Goal: Task Accomplishment & Management: Manage account settings

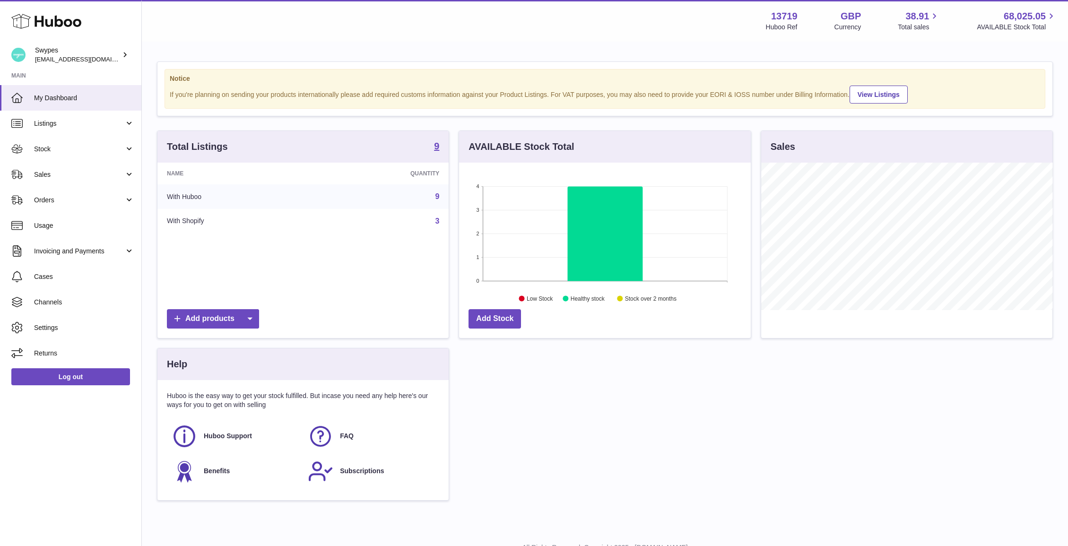
scroll to position [147, 292]
click at [97, 174] on span "Sales" at bounding box center [79, 174] width 90 height 9
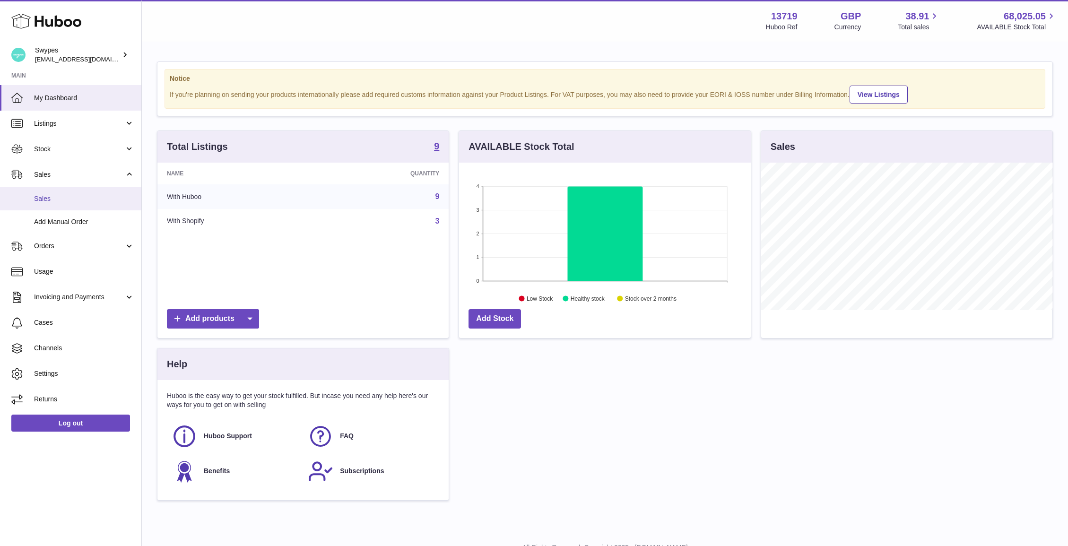
click at [97, 193] on link "Sales" at bounding box center [70, 198] width 141 height 23
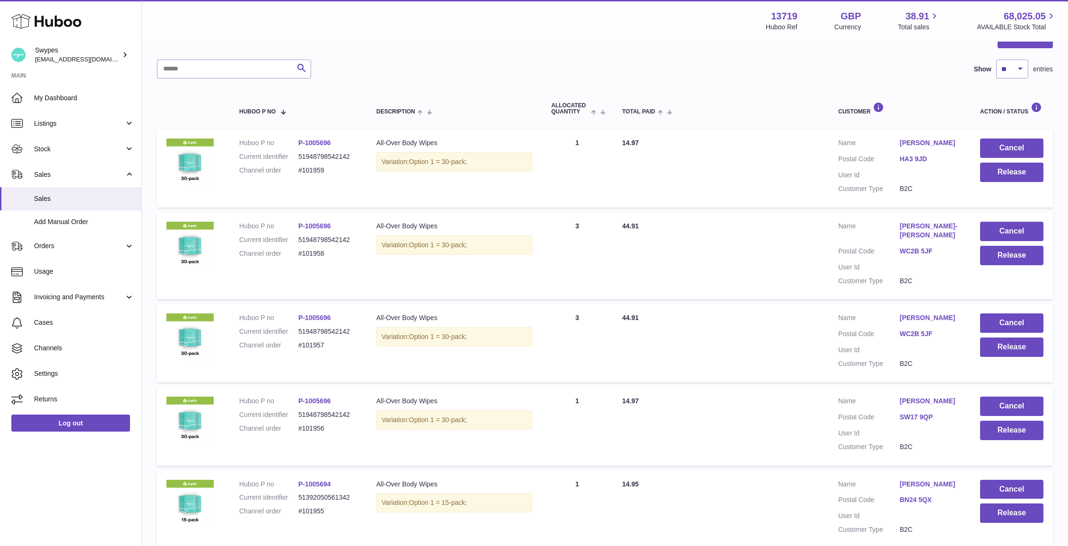
scroll to position [111, 0]
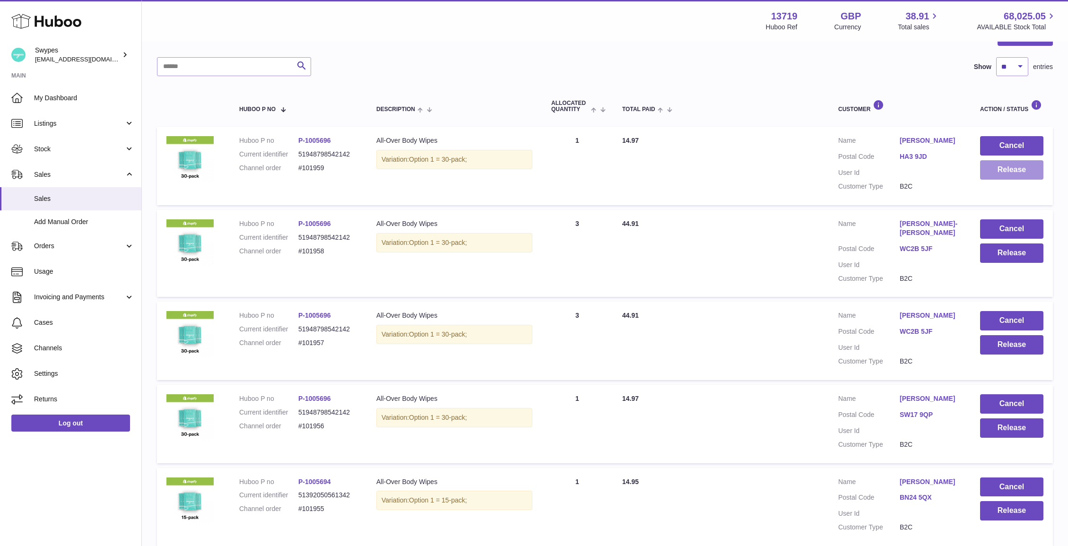
click at [989, 168] on button "Release" at bounding box center [1011, 169] width 63 height 19
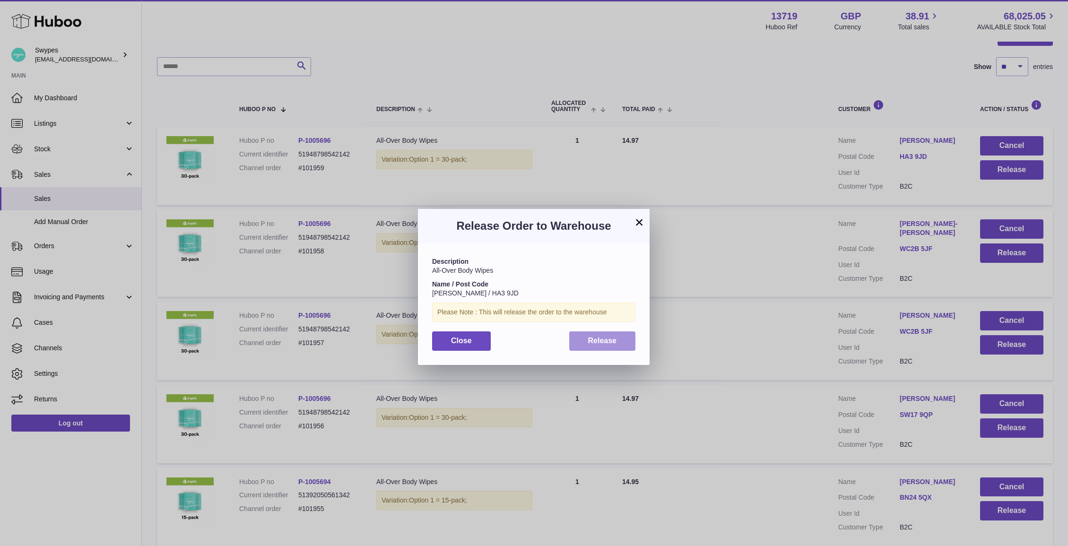
click at [611, 345] on span "Release" at bounding box center [602, 341] width 29 height 8
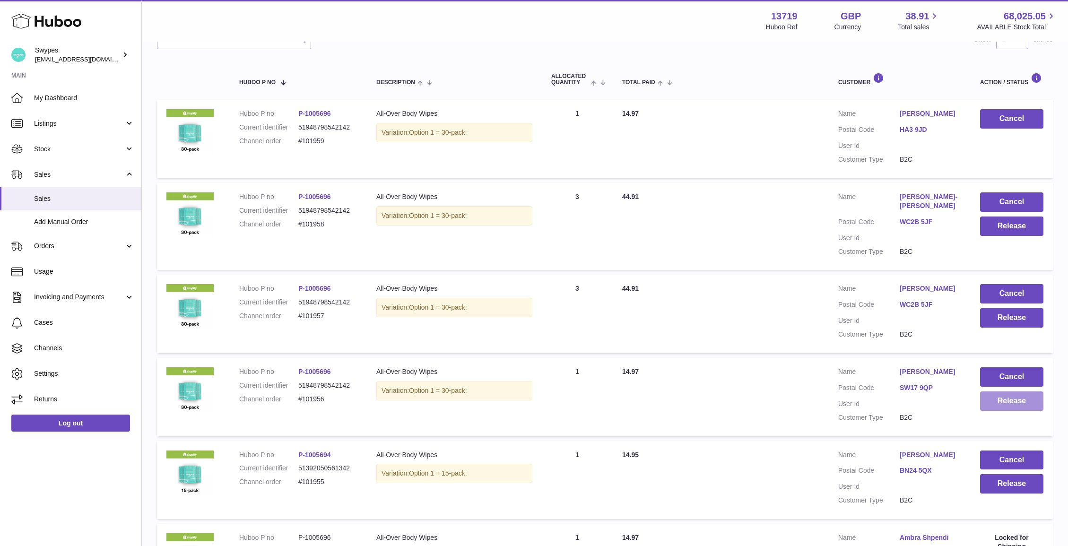
scroll to position [172, 0]
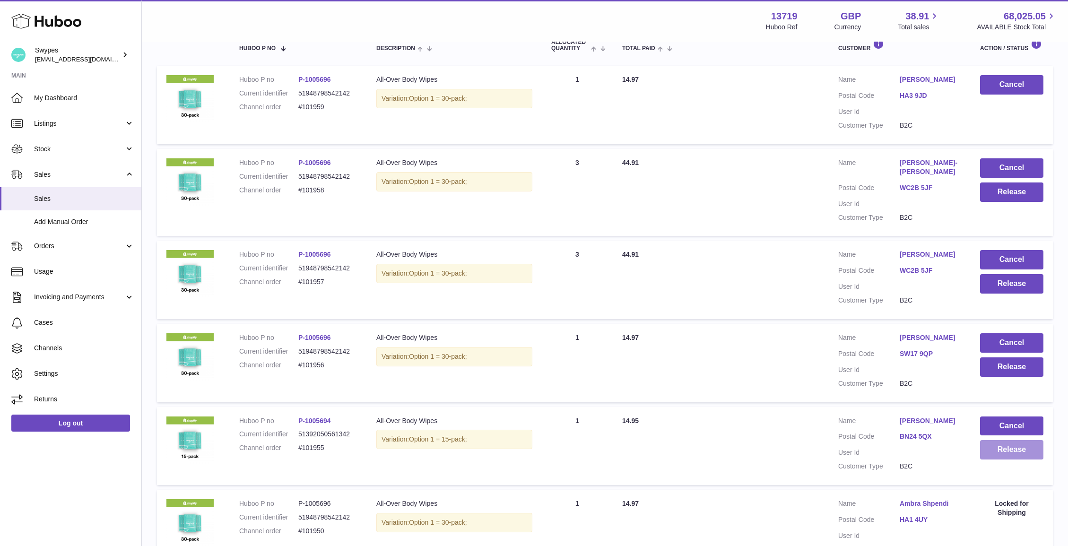
click at [1001, 445] on button "Release" at bounding box center [1011, 449] width 63 height 19
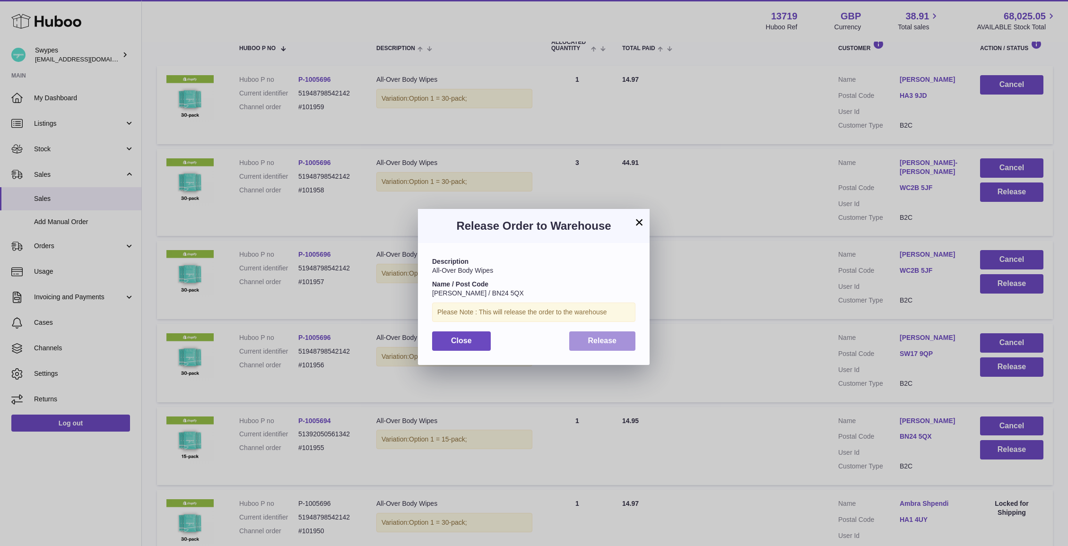
click at [631, 341] on button "Release" at bounding box center [602, 340] width 67 height 19
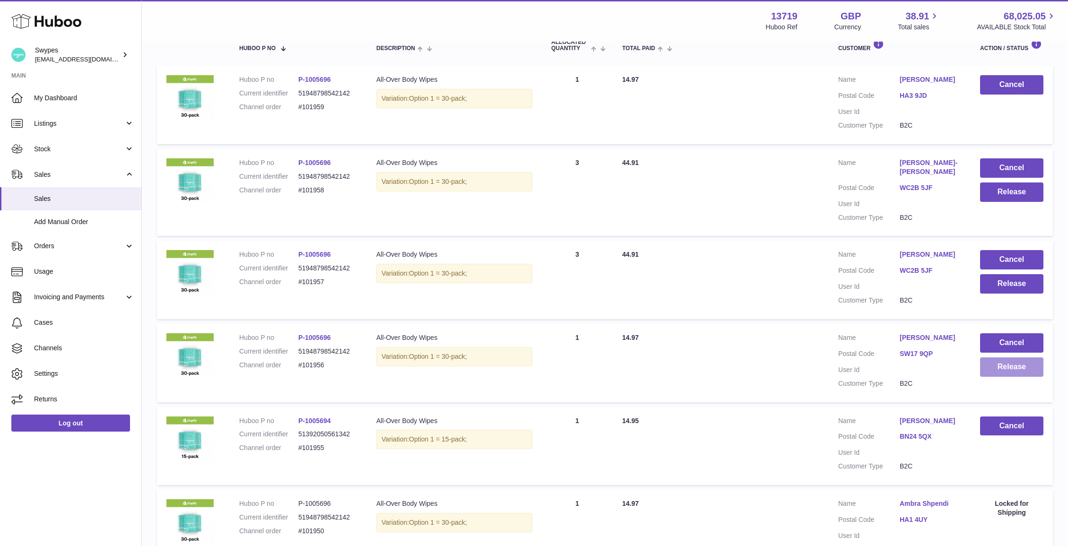
click at [1004, 363] on button "Release" at bounding box center [1011, 366] width 63 height 19
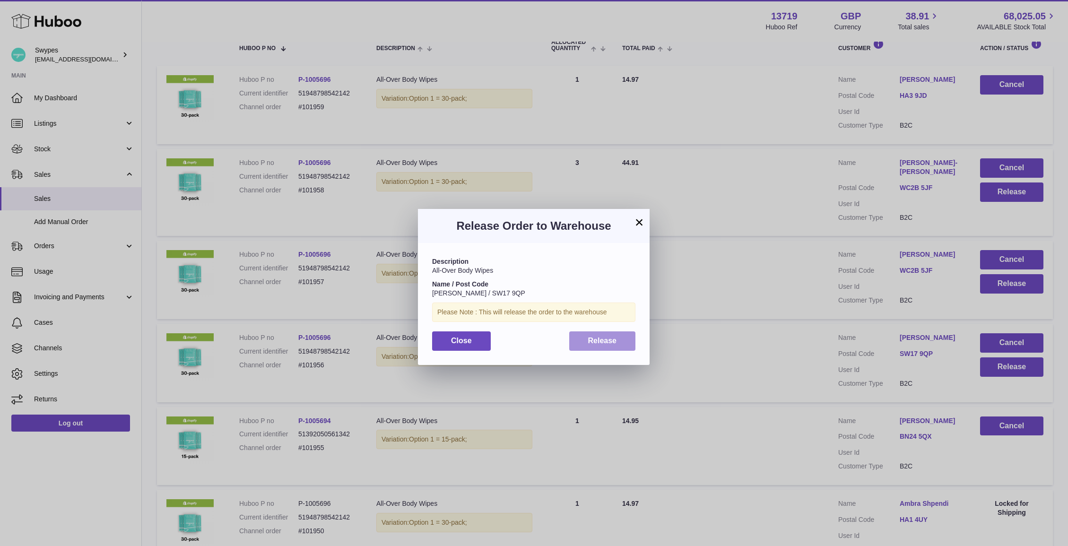
click at [616, 342] on span "Release" at bounding box center [602, 341] width 29 height 8
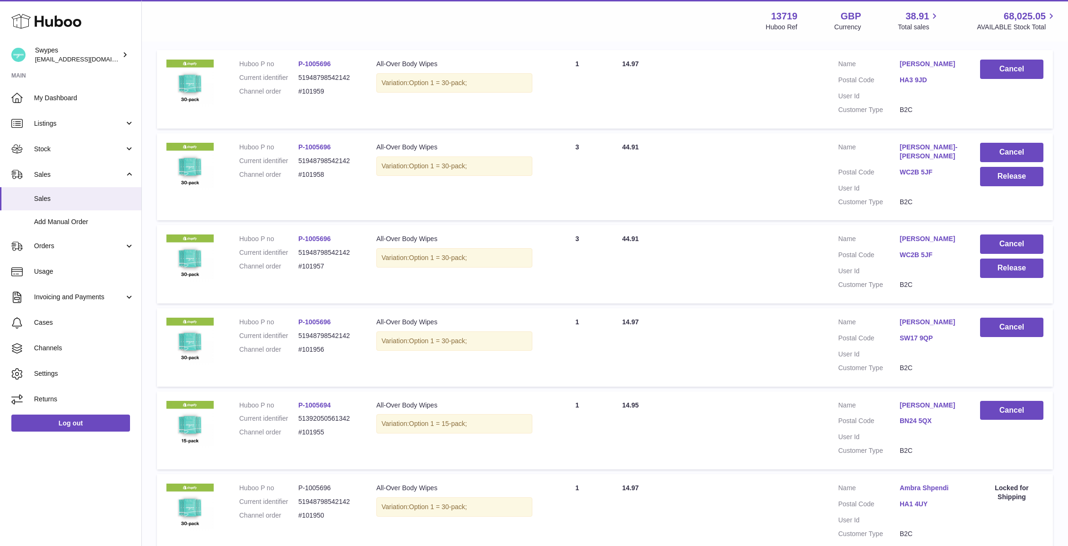
scroll to position [179, 0]
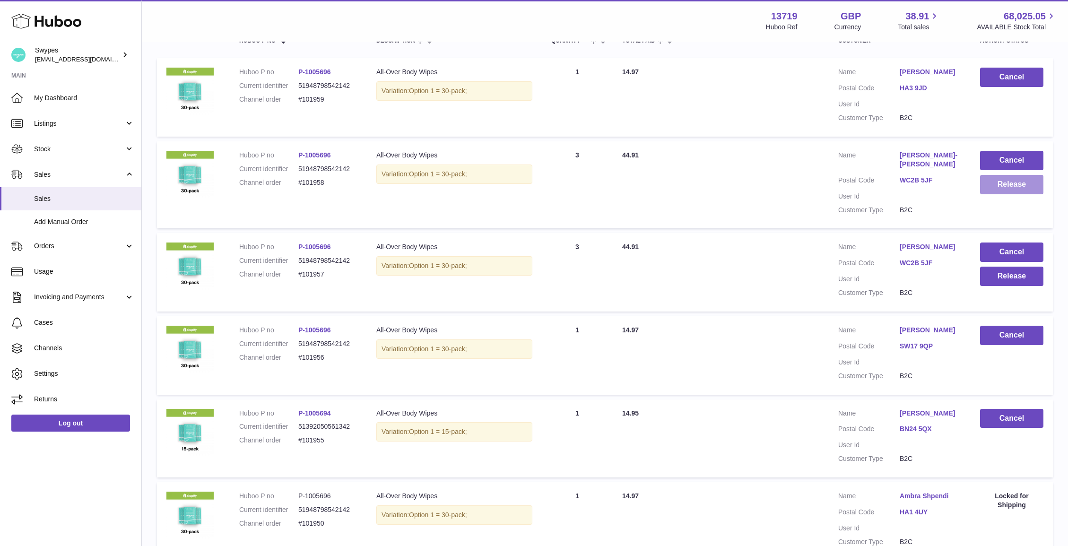
click at [999, 189] on button "Release" at bounding box center [1011, 184] width 63 height 19
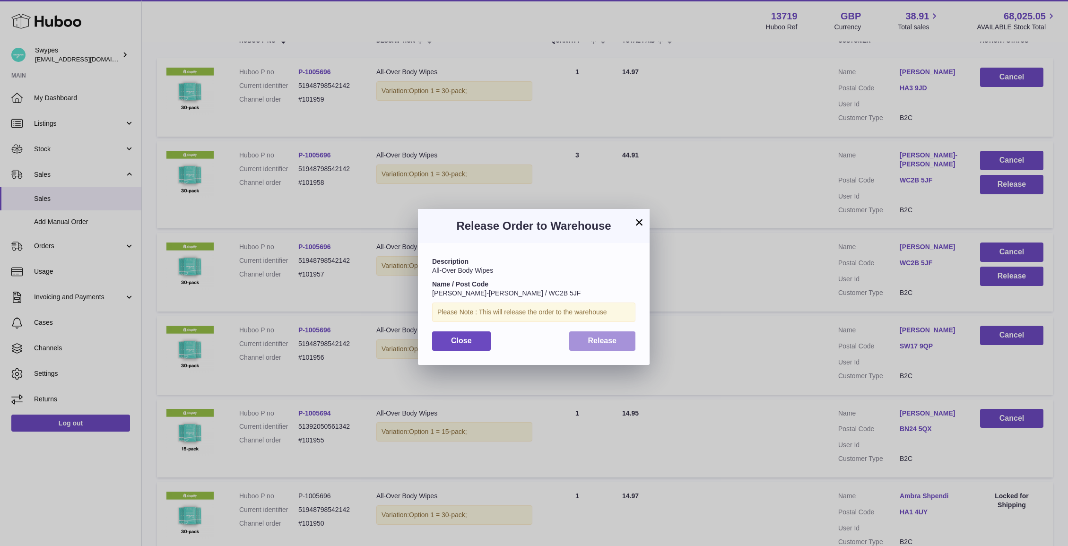
click at [623, 338] on button "Release" at bounding box center [602, 340] width 67 height 19
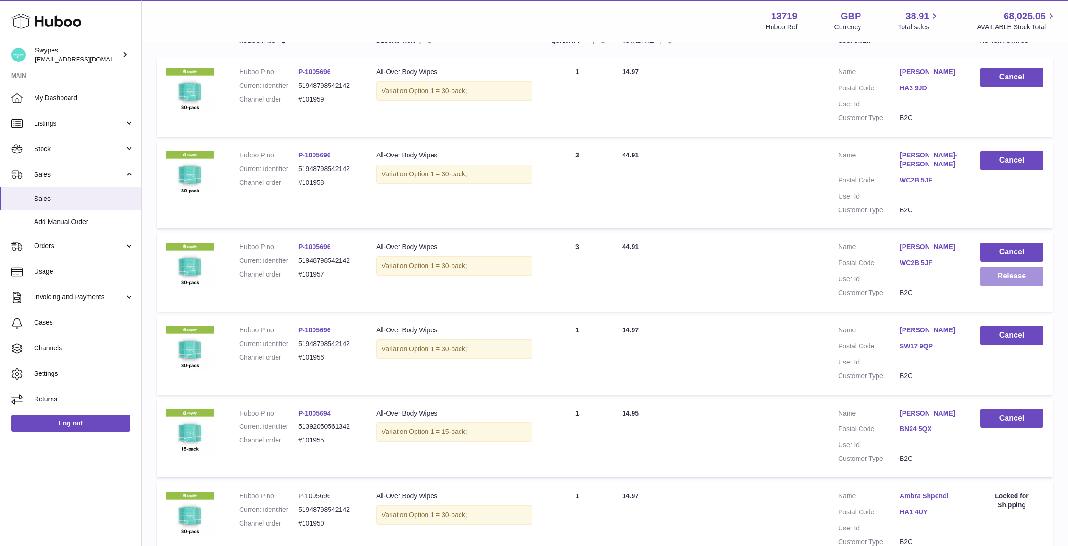
click at [986, 277] on button "Release" at bounding box center [1011, 276] width 63 height 19
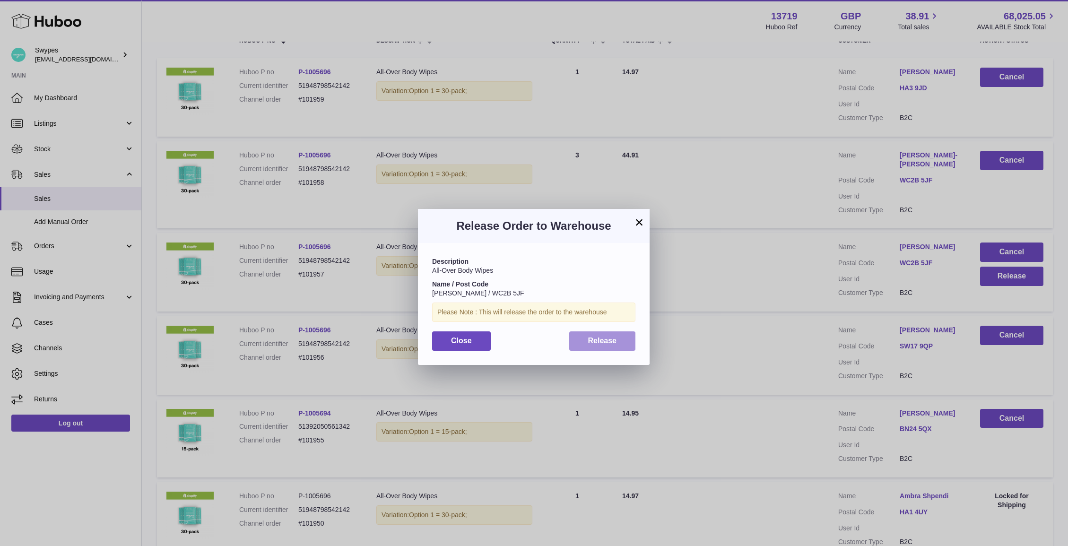
click at [592, 343] on span "Release" at bounding box center [602, 341] width 29 height 8
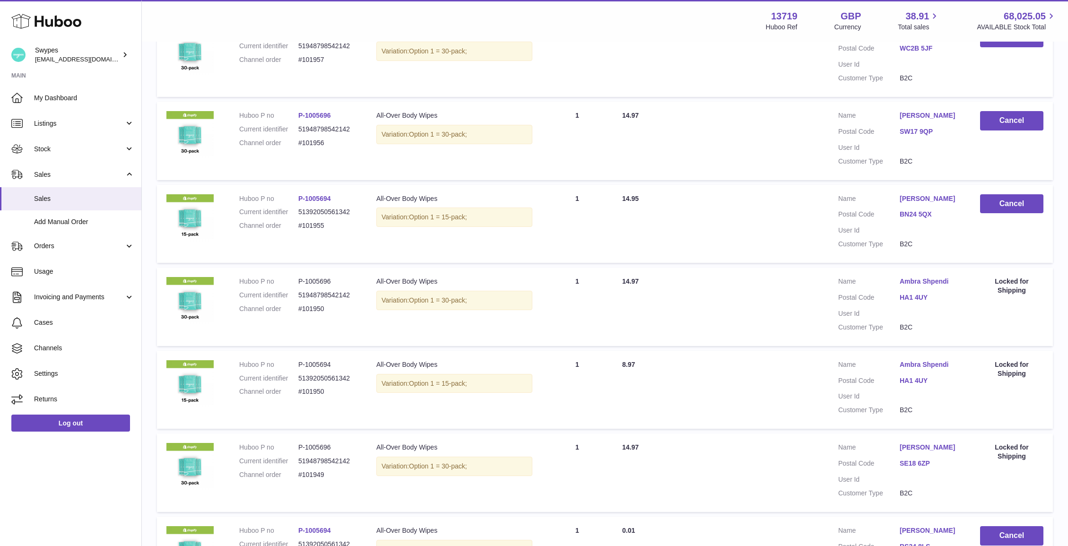
scroll to position [586, 0]
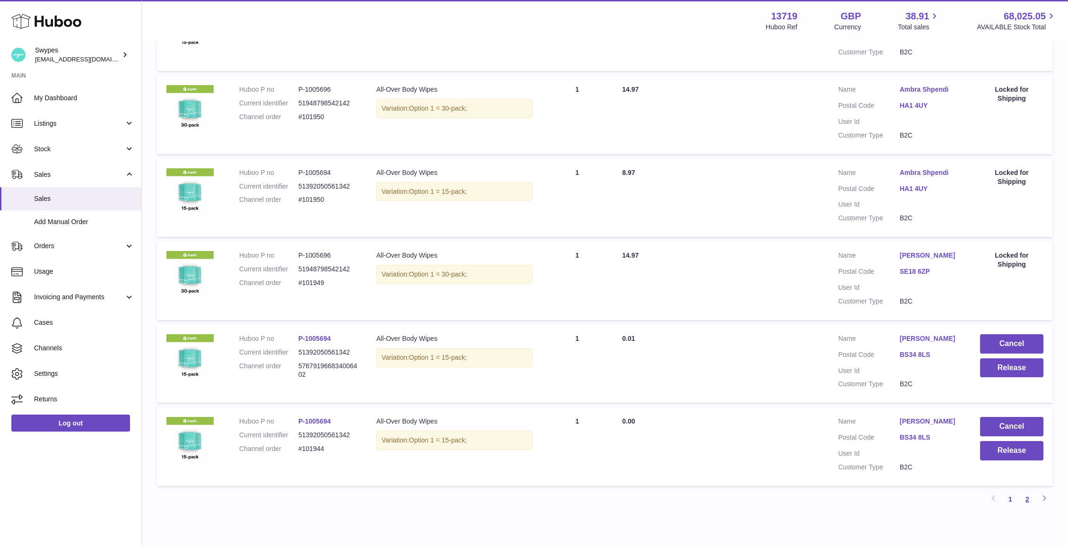
click at [1033, 500] on link "2" at bounding box center [1027, 499] width 17 height 17
